Goal: Book appointment/travel/reservation: Book appointment/travel/reservation

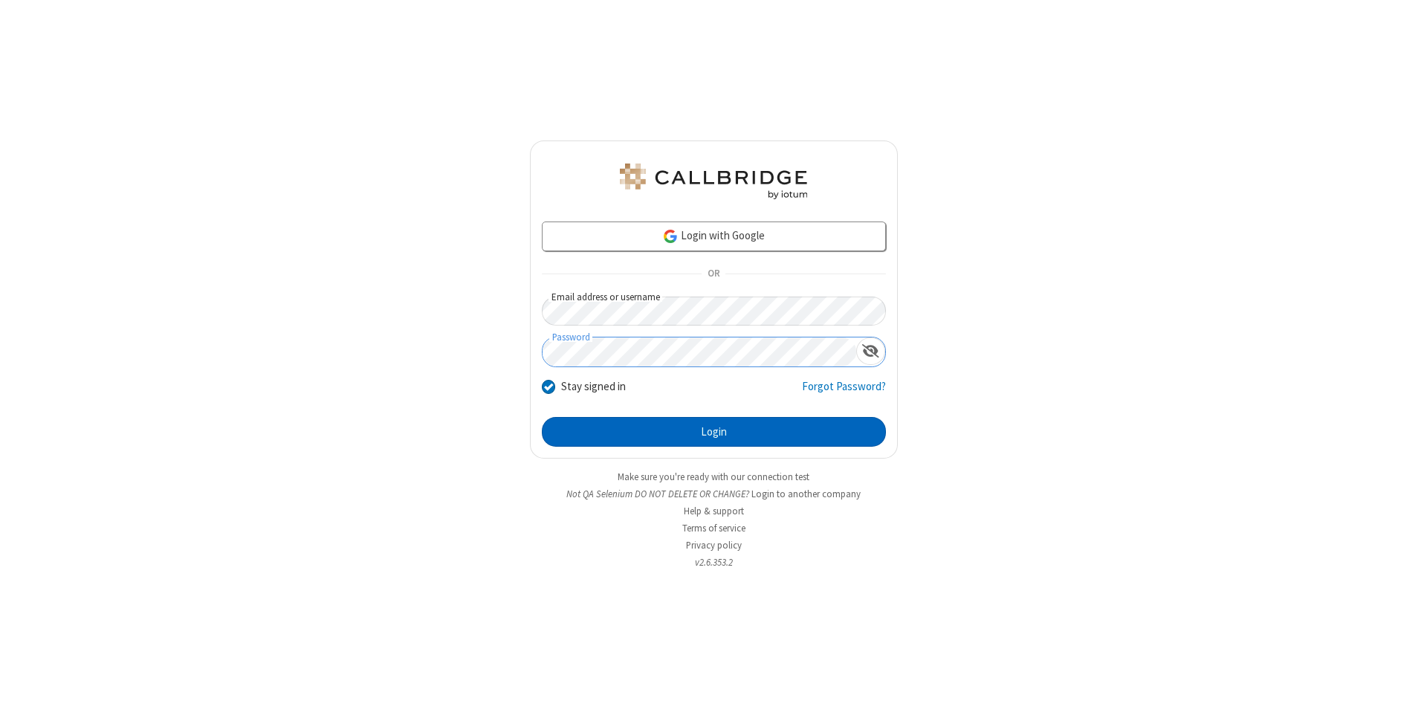
click at [713, 432] on button "Login" at bounding box center [714, 432] width 344 height 30
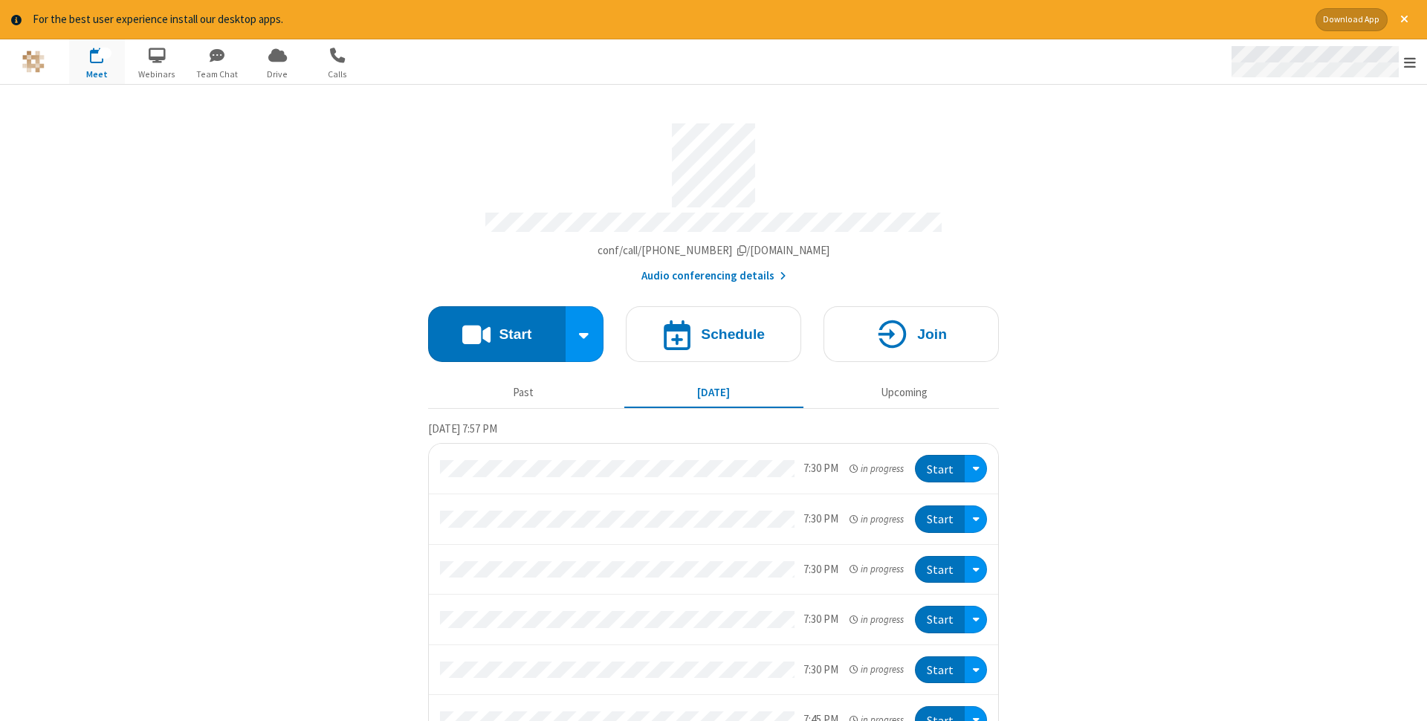
click at [1410, 62] on span "Open menu" at bounding box center [1410, 62] width 12 height 15
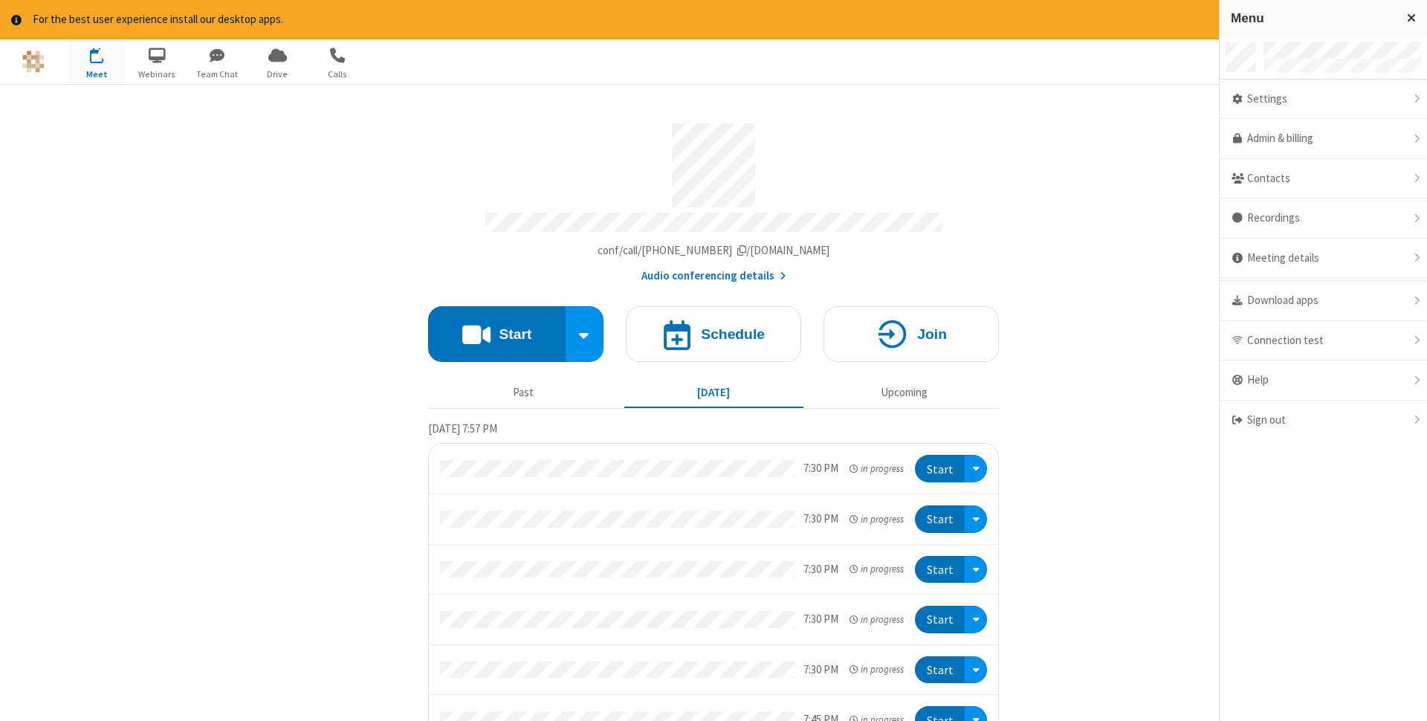
click at [97, 61] on span "button" at bounding box center [97, 54] width 56 height 25
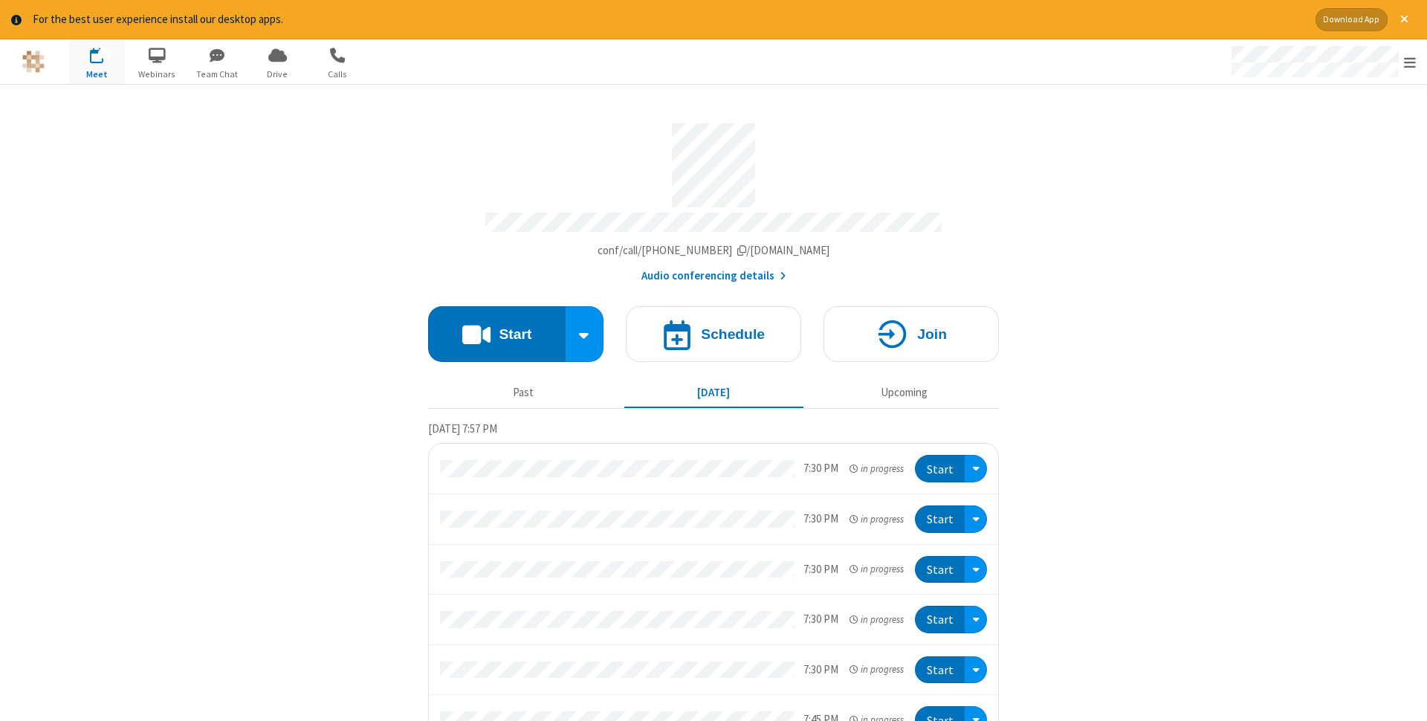
click at [97, 61] on span "button" at bounding box center [97, 54] width 56 height 25
click at [713, 329] on h4 "Schedule" at bounding box center [733, 334] width 64 height 14
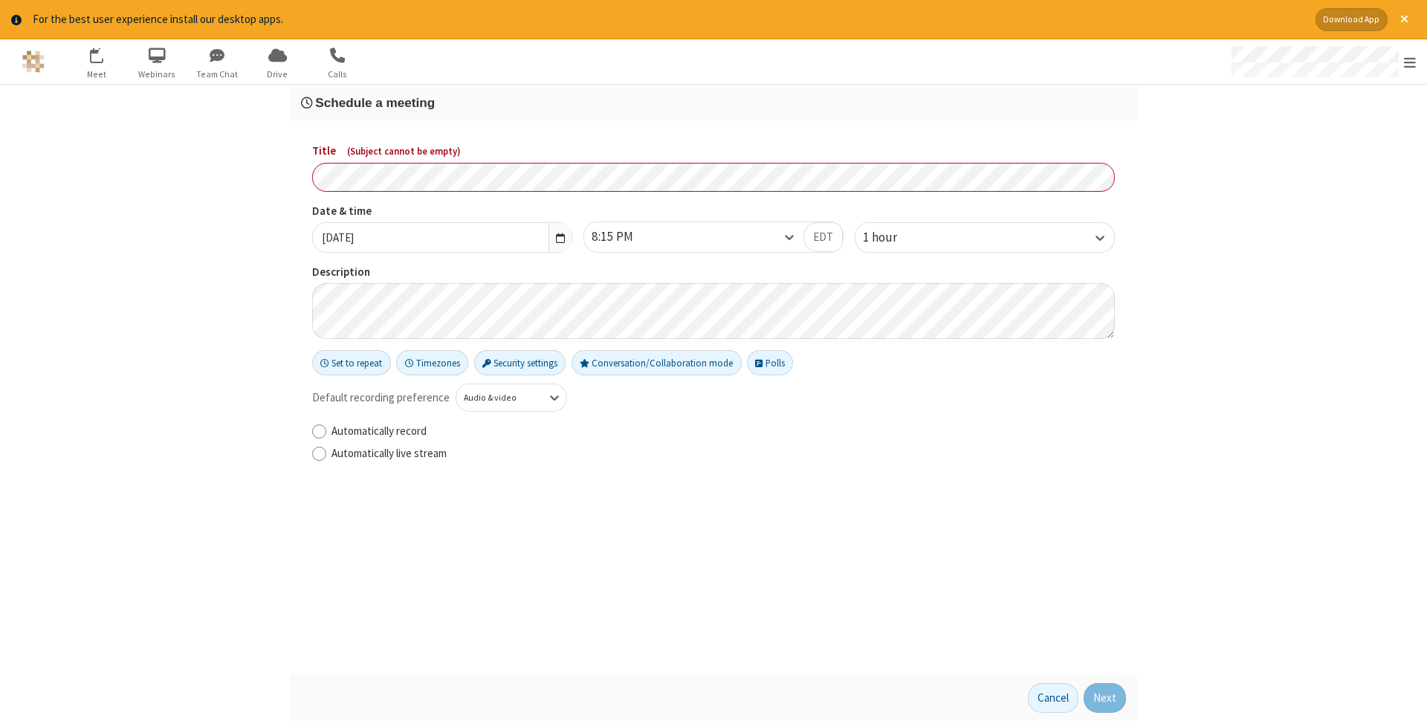
click at [713, 103] on h3 "Schedule a meeting" at bounding box center [713, 103] width 825 height 14
click at [1105, 698] on button "Next" at bounding box center [1105, 698] width 42 height 30
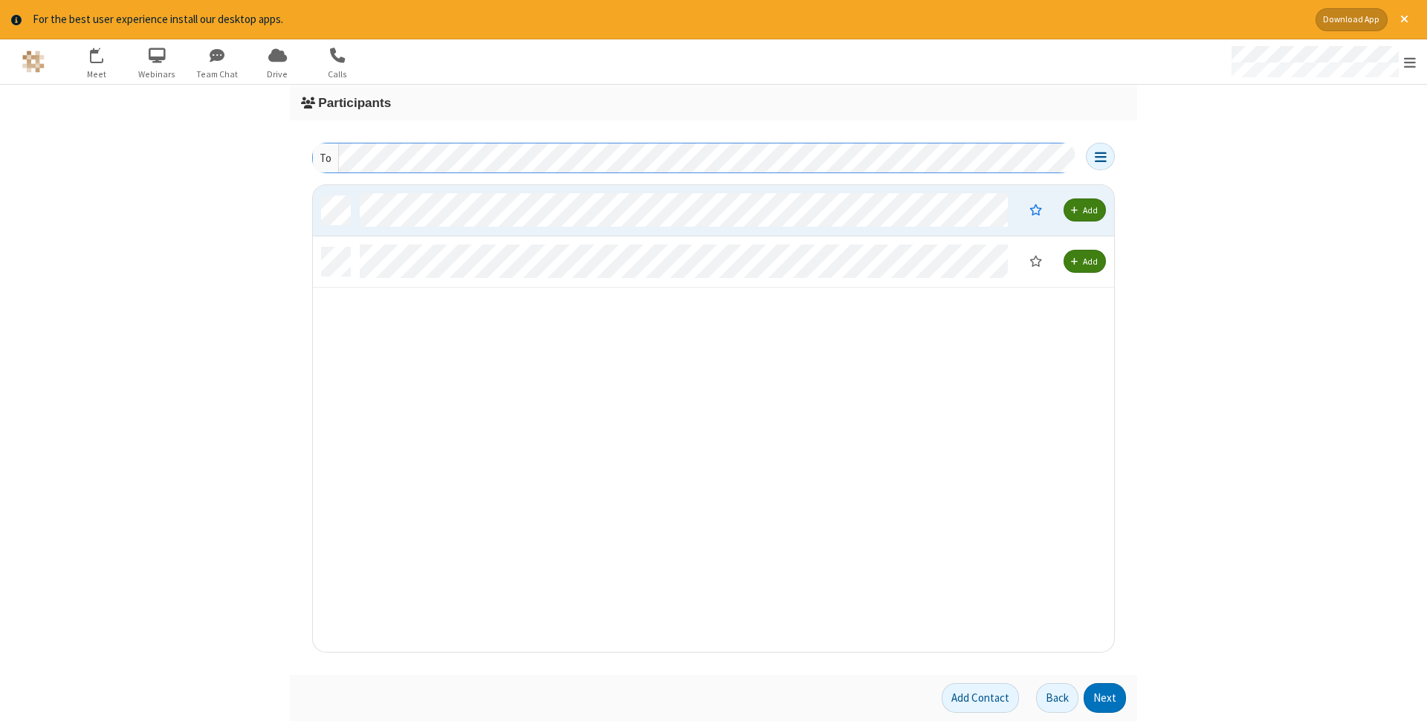
scroll to position [466, 801]
click at [1105, 698] on button "Next" at bounding box center [1105, 698] width 42 height 30
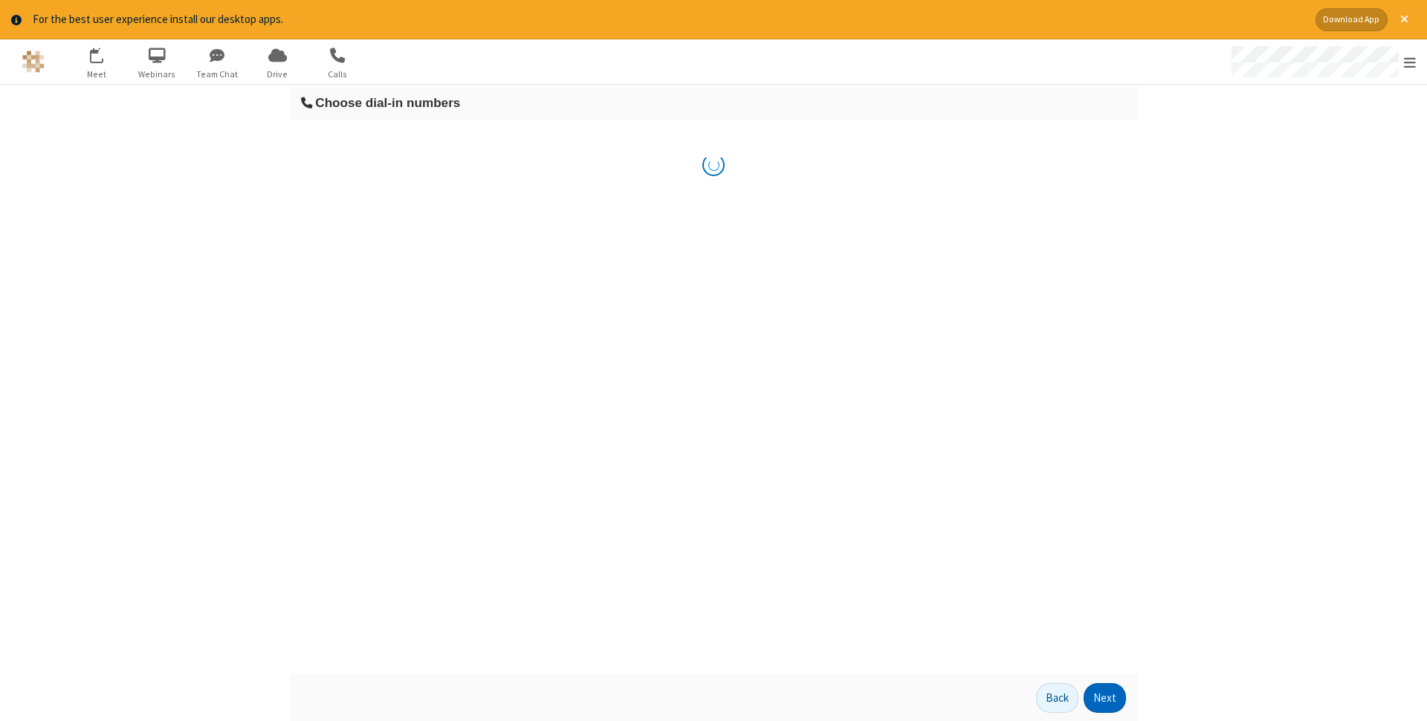
click at [1105, 698] on button "Next" at bounding box center [1105, 698] width 42 height 30
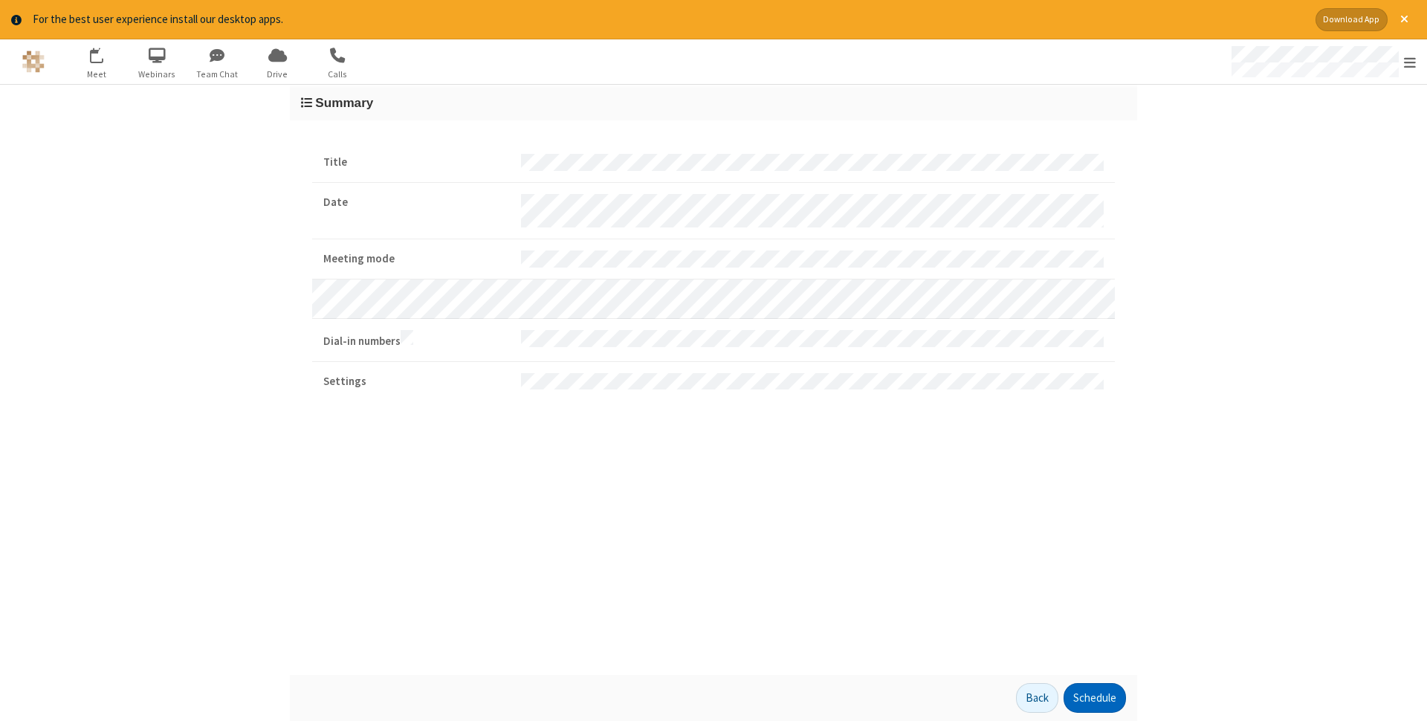
click at [1094, 698] on button "Schedule" at bounding box center [1095, 698] width 62 height 30
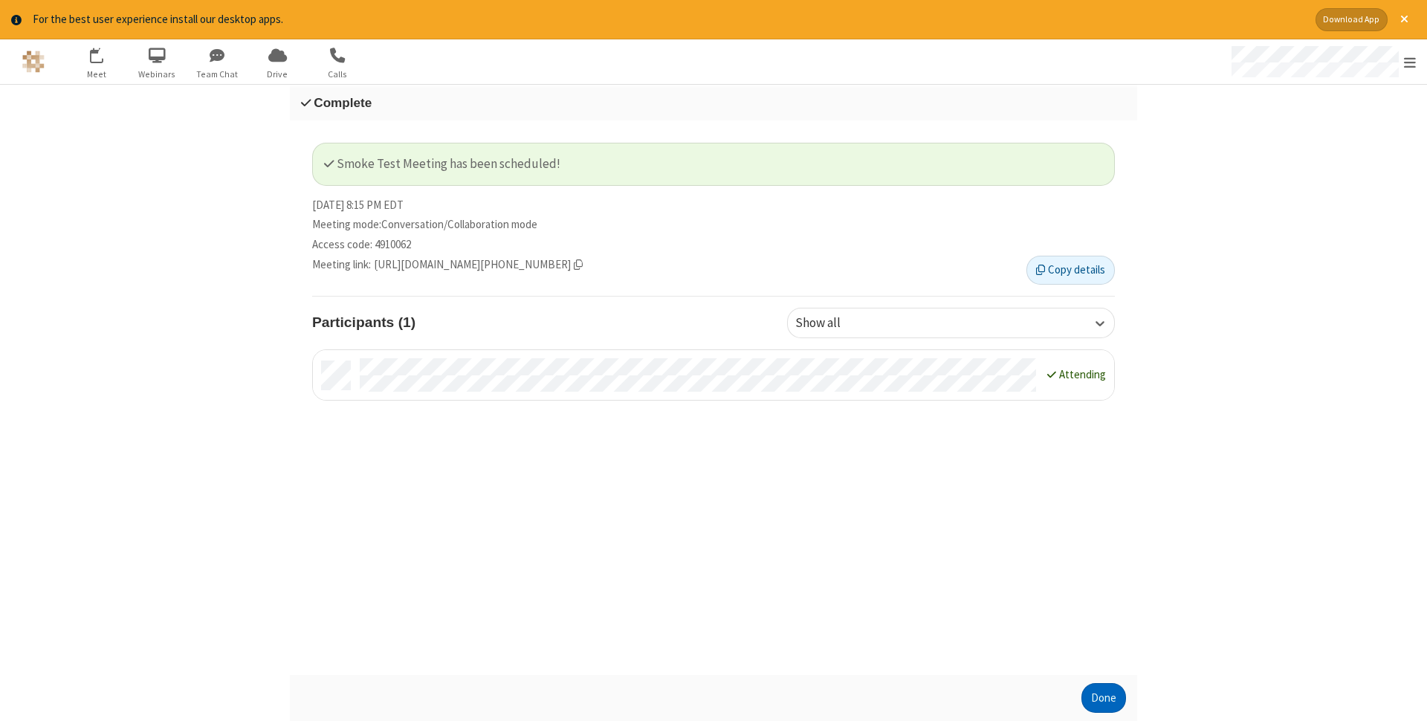
click at [1104, 698] on button "Done" at bounding box center [1103, 698] width 45 height 30
